Goal: Transaction & Acquisition: Purchase product/service

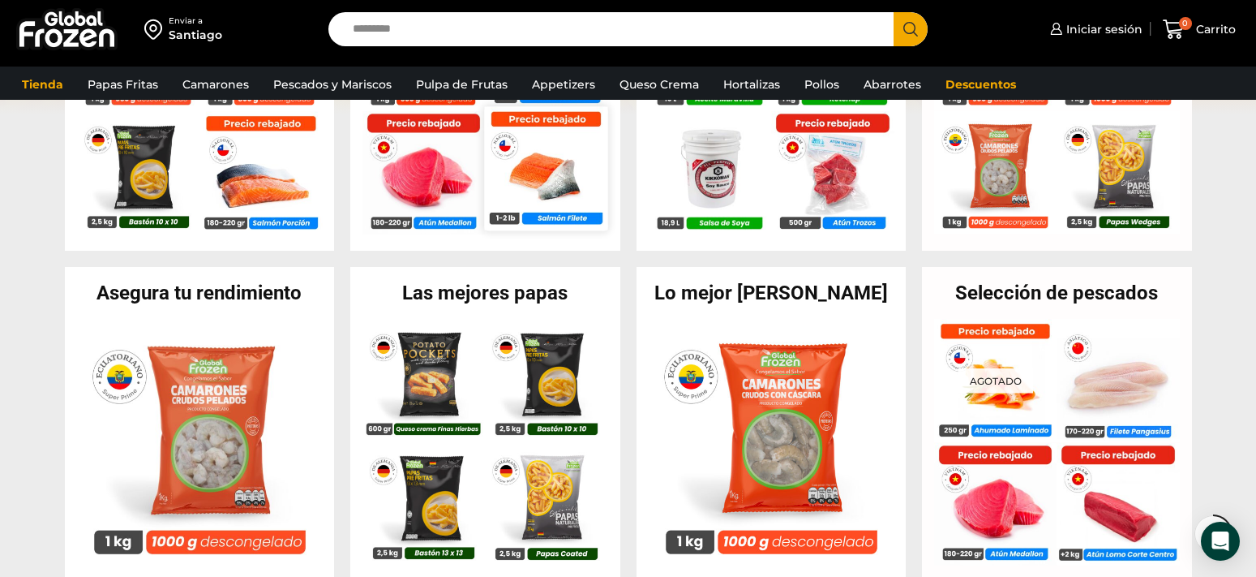
scroll to position [432, 0]
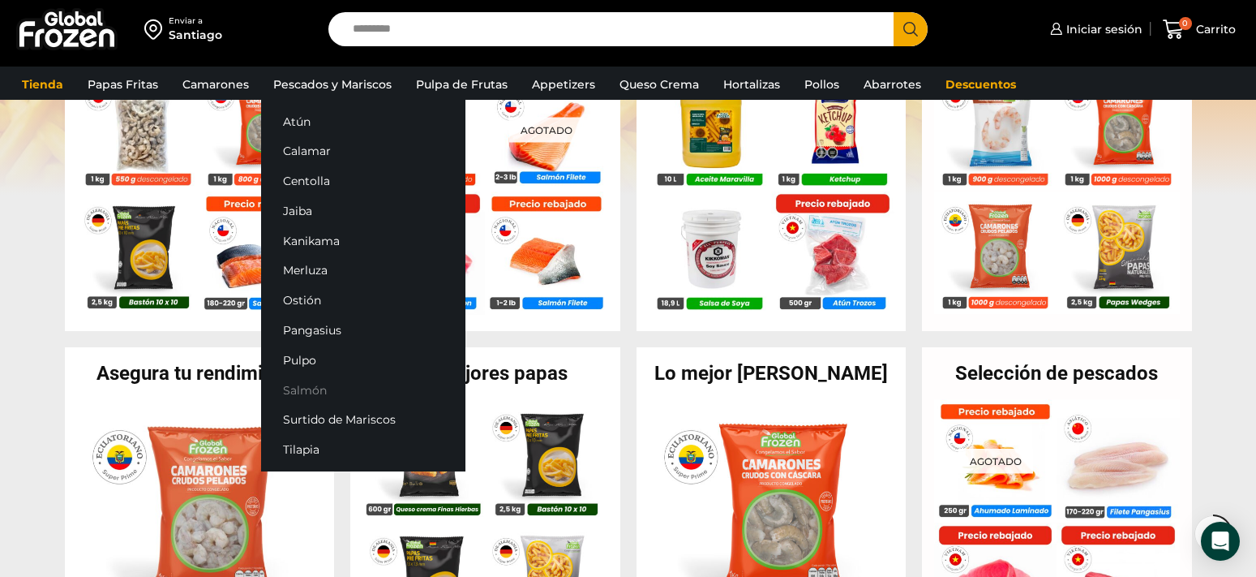
click at [315, 392] on link "Salmón" at bounding box center [363, 390] width 204 height 30
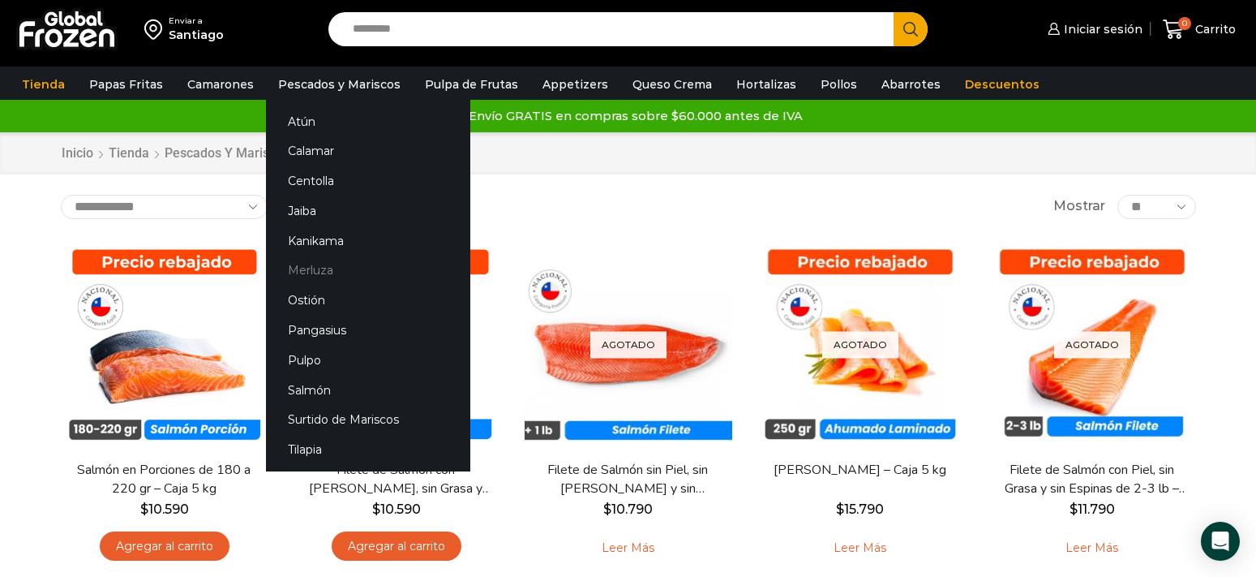
click at [313, 267] on link "Merluza" at bounding box center [368, 271] width 204 height 30
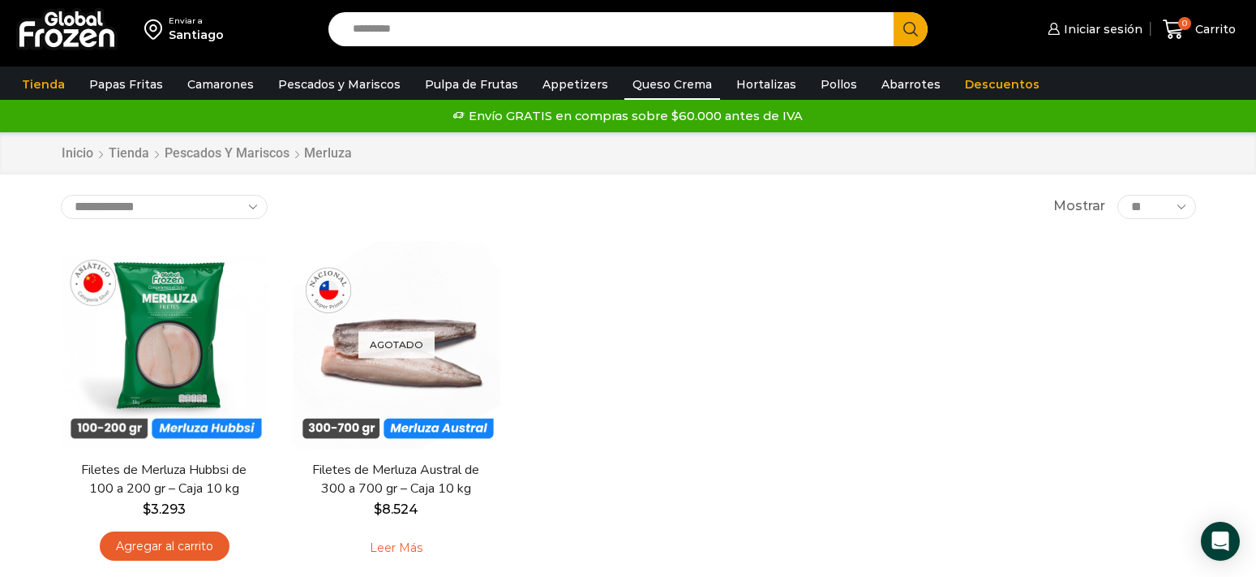
click at [668, 90] on link "Queso Crema" at bounding box center [673, 84] width 96 height 31
